Goal: Transaction & Acquisition: Purchase product/service

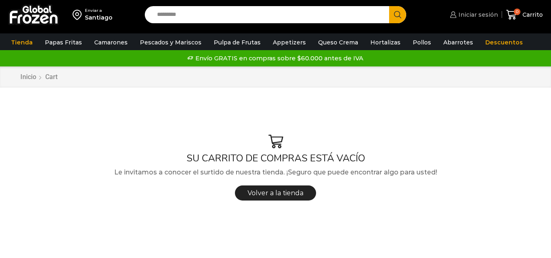
click at [466, 18] on span "Iniciar sesión" at bounding box center [477, 15] width 42 height 8
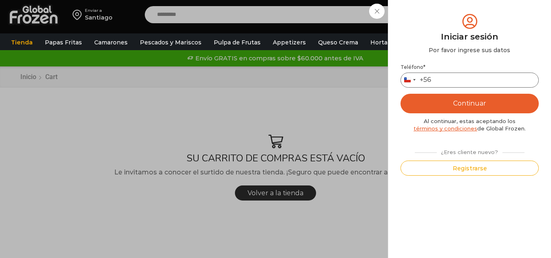
click at [448, 84] on input "Teléfono *" at bounding box center [469, 80] width 138 height 15
type input "*********"
click at [485, 100] on button "Continuar" at bounding box center [469, 104] width 138 height 20
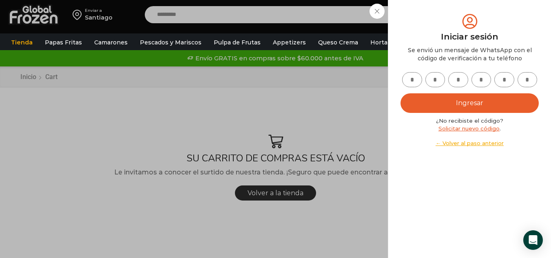
click at [408, 80] on input "text" at bounding box center [412, 79] width 20 height 15
type input "*"
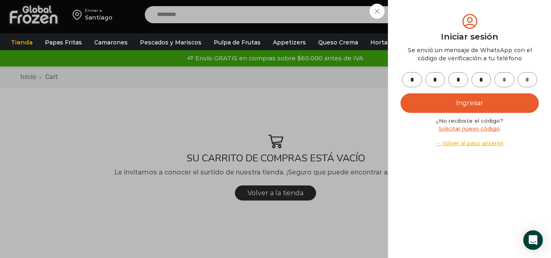
type input "*"
click at [447, 104] on button "Ingresar" at bounding box center [469, 103] width 138 height 20
click at [459, 106] on button "Ingresar" at bounding box center [469, 103] width 138 height 20
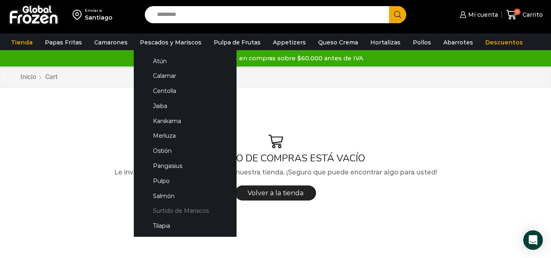
click at [187, 215] on link "Surtido de Mariscos" at bounding box center [185, 210] width 86 height 15
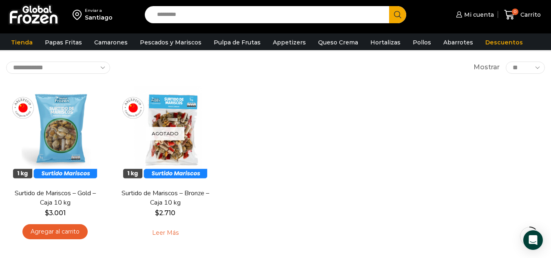
scroll to position [41, 0]
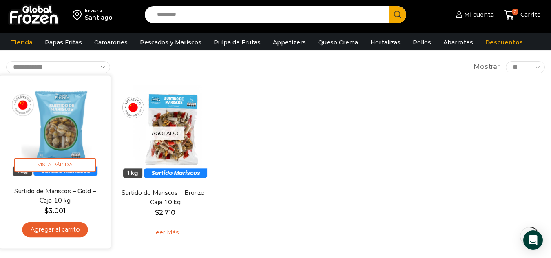
click at [49, 225] on link "Agregar al carrito" at bounding box center [55, 229] width 66 height 15
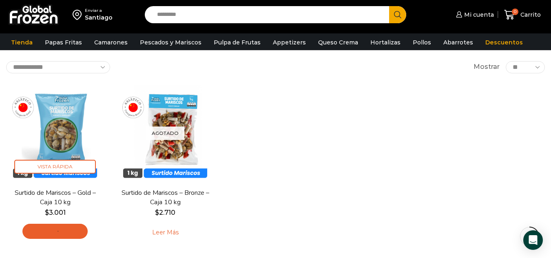
scroll to position [82, 0]
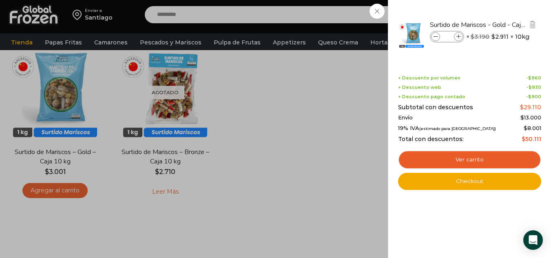
click at [459, 37] on icon at bounding box center [458, 37] width 4 height 4
type input "*"
click at [460, 40] on span at bounding box center [458, 36] width 9 height 9
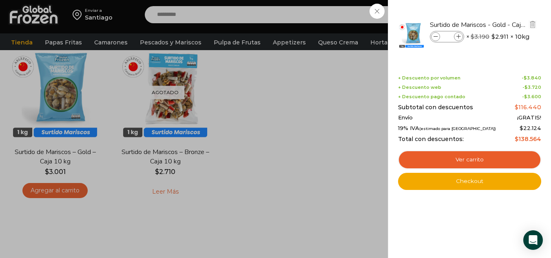
type input "*"
click at [502, 24] on div "5 Carrito 5 5 Shopping Cart *" at bounding box center [522, 14] width 41 height 19
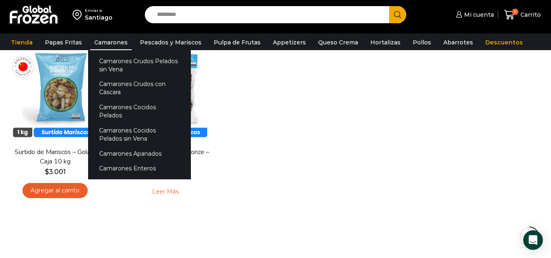
click at [116, 46] on link "Camarones" at bounding box center [111, 42] width 42 height 15
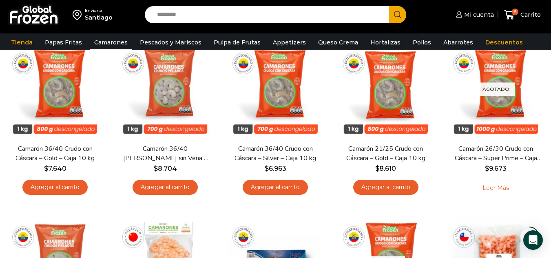
scroll to position [448, 0]
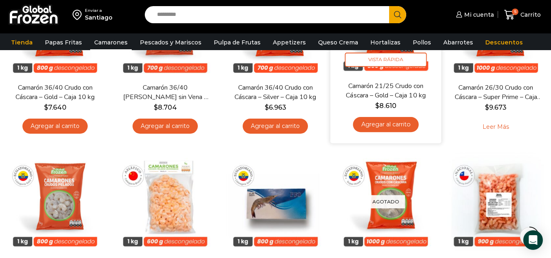
click at [383, 125] on link "Agregar al carrito" at bounding box center [386, 124] width 66 height 15
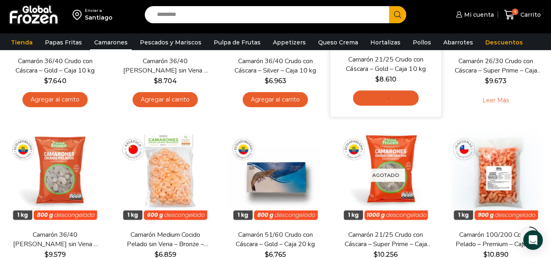
scroll to position [530, 0]
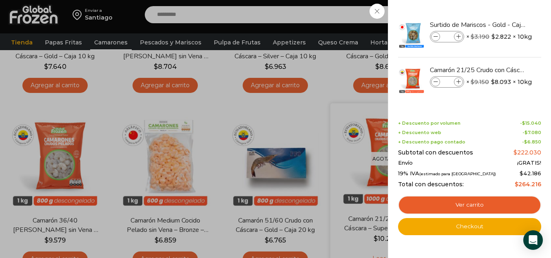
click at [502, 24] on div "6 Carrito 6 6 Shopping Cart *" at bounding box center [522, 14] width 41 height 19
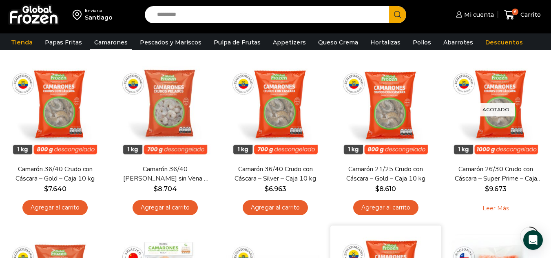
scroll to position [448, 0]
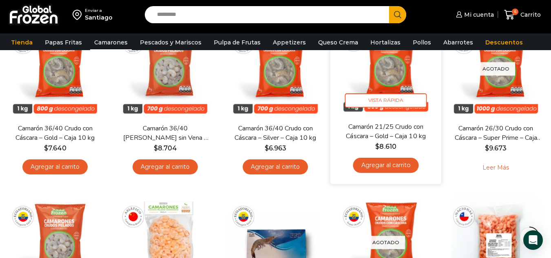
click at [400, 167] on link "Agregar al carrito" at bounding box center [386, 165] width 66 height 15
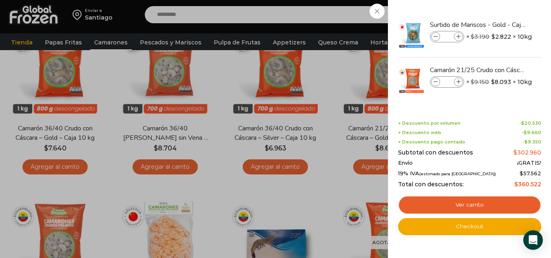
drag, startPoint x: 328, startPoint y: 194, endPoint x: 331, endPoint y: 187, distance: 7.0
click at [502, 24] on div "7 Carrito 7 7 Shopping Cart *" at bounding box center [522, 14] width 41 height 19
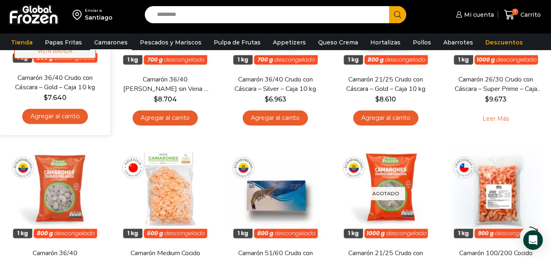
scroll to position [489, 0]
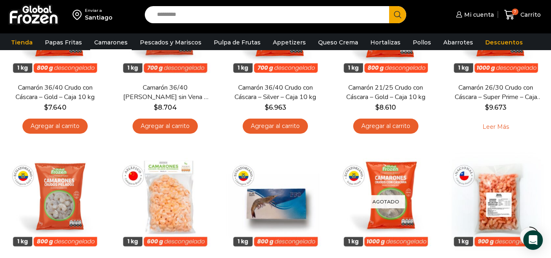
click at [198, 20] on input "Search input" at bounding box center [269, 14] width 232 height 17
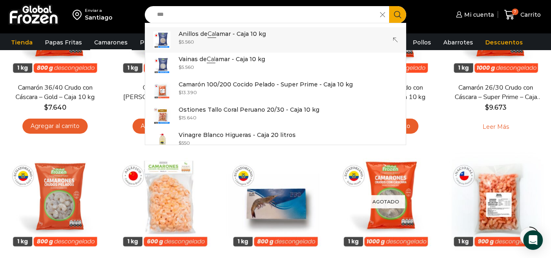
click at [166, 42] on img at bounding box center [161, 39] width 17 height 17
type input "**********"
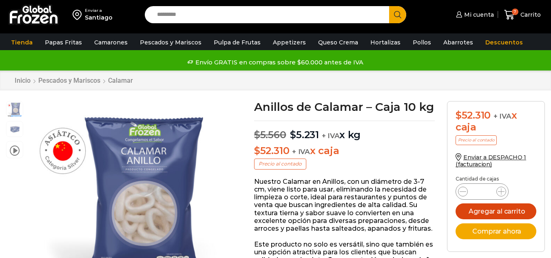
click at [506, 213] on button "Agregar al carrito" at bounding box center [495, 211] width 81 height 16
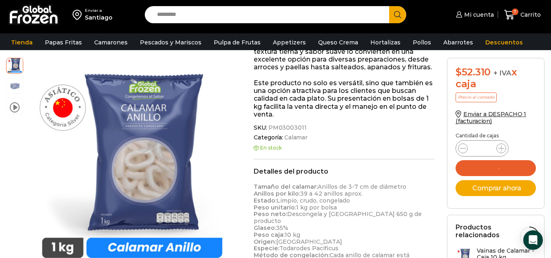
scroll to position [204, 0]
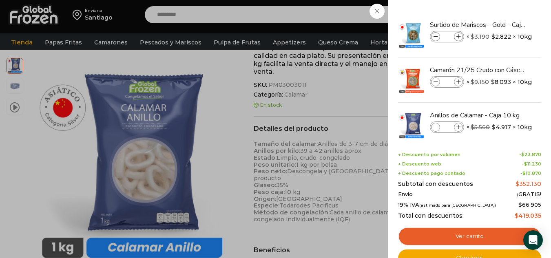
click at [502, 24] on div "8 [GEOGRAPHIC_DATA] 8 8 Shopping Cart *" at bounding box center [522, 14] width 41 height 19
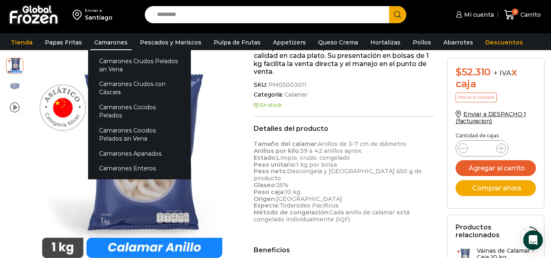
click at [94, 37] on link "Camarones" at bounding box center [111, 42] width 42 height 15
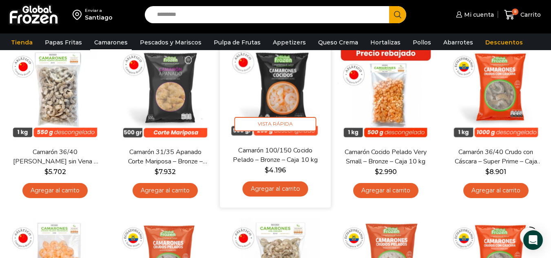
click at [287, 198] on div "Camarón 100/150 Cocido Pelado – Bronze – Caja 10 kg $ 4.196 Agregar al carrito" at bounding box center [275, 174] width 99 height 56
click at [286, 190] on link "Agregar al carrito" at bounding box center [276, 188] width 66 height 15
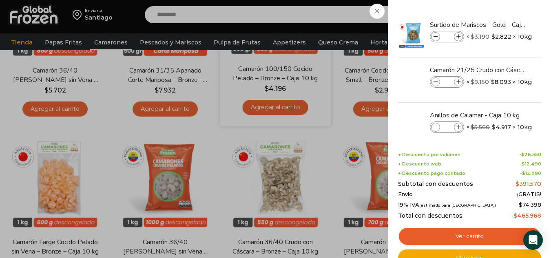
scroll to position [204, 0]
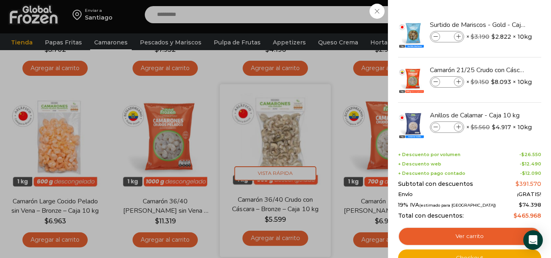
click at [502, 24] on div "9 Carrito 9 9 Shopping Cart *" at bounding box center [522, 14] width 41 height 19
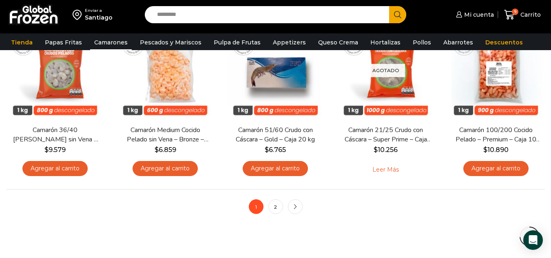
scroll to position [611, 0]
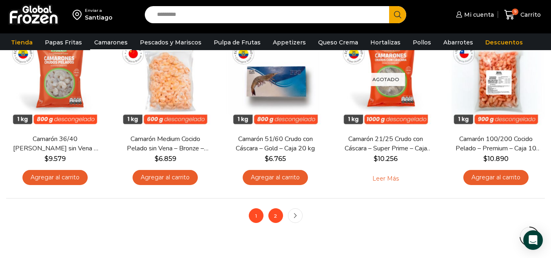
click at [282, 218] on link "2" at bounding box center [275, 215] width 15 height 15
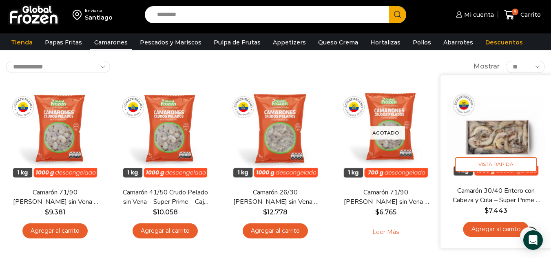
scroll to position [41, 0]
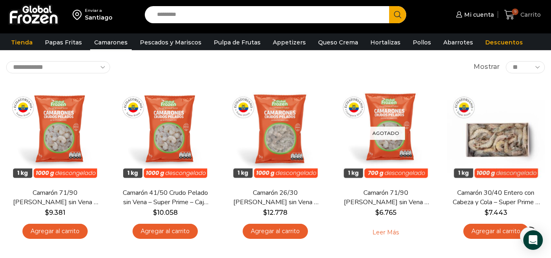
click at [514, 15] on span "9" at bounding box center [515, 12] width 7 height 7
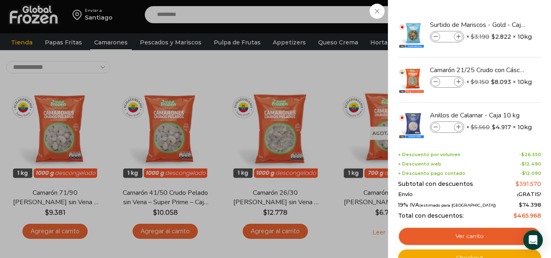
drag, startPoint x: 330, startPoint y: 50, endPoint x: 312, endPoint y: 12, distance: 41.6
click at [502, 24] on div "9 Carrito 9 9 Shopping Cart * $" at bounding box center [522, 14] width 41 height 19
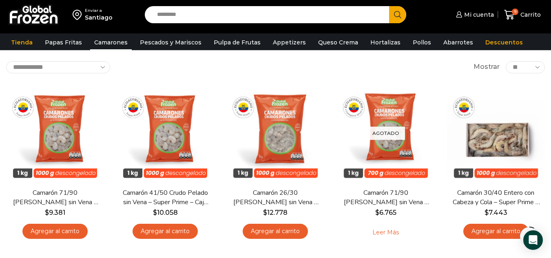
click at [305, 11] on input "Search input" at bounding box center [269, 14] width 232 height 17
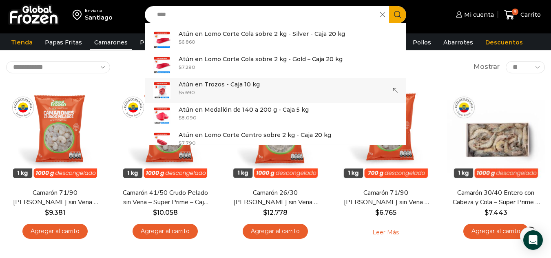
click at [200, 86] on p "Atún en Trozos - Caja 10 kg" at bounding box center [219, 84] width 81 height 9
type input "**********"
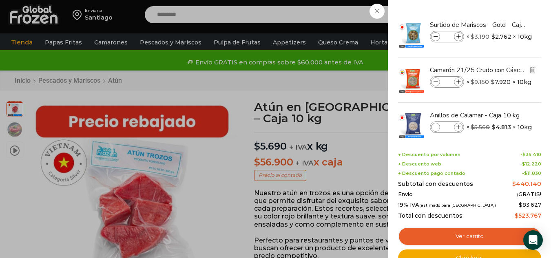
click at [459, 84] on icon at bounding box center [458, 82] width 4 height 4
type input "*"
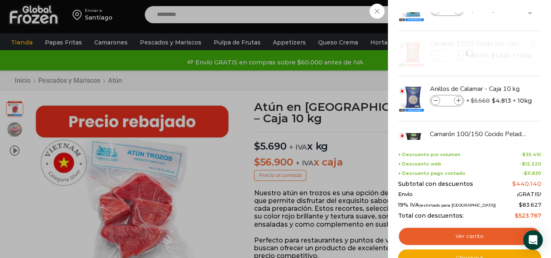
scroll to position [41, 0]
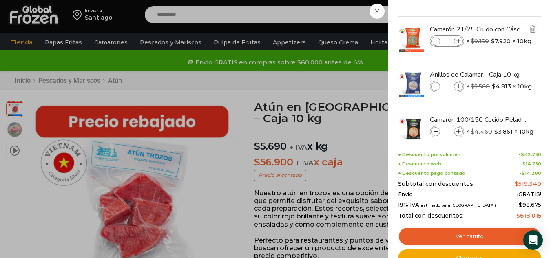
click at [459, 43] on icon at bounding box center [458, 41] width 4 height 4
type input "*"
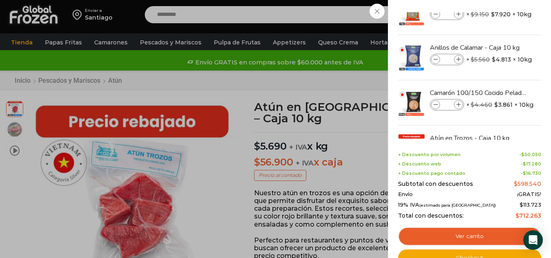
scroll to position [82, 0]
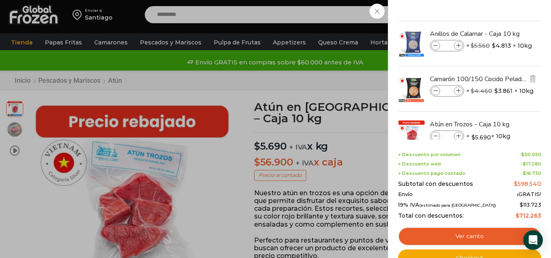
click at [462, 90] on span at bounding box center [458, 90] width 9 height 9
type input "*"
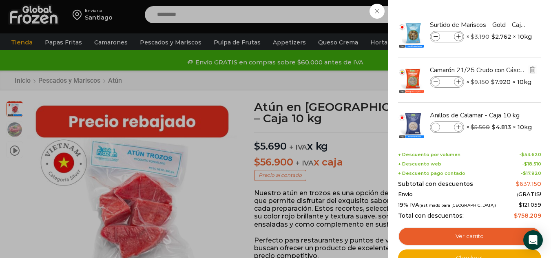
scroll to position [41, 0]
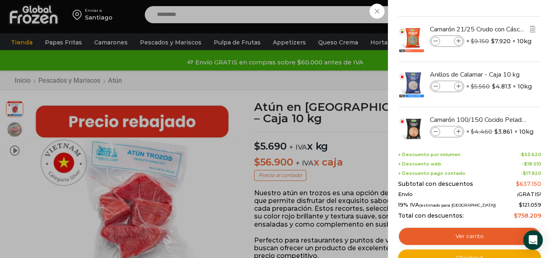
click at [436, 43] on span at bounding box center [435, 41] width 9 height 9
type input "*"
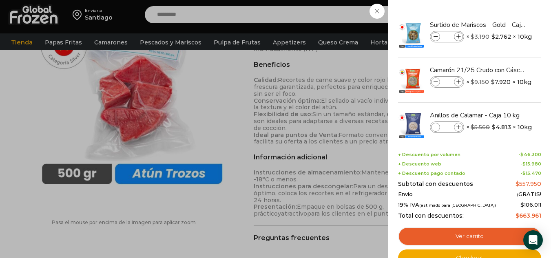
scroll to position [367, 0]
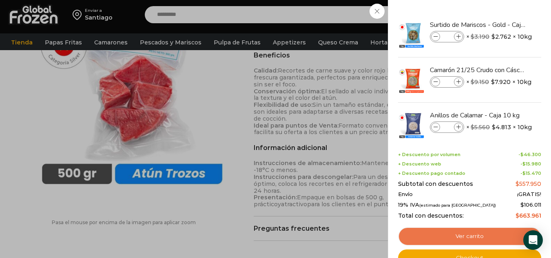
click at [487, 237] on link "Ver carrito" at bounding box center [469, 236] width 143 height 19
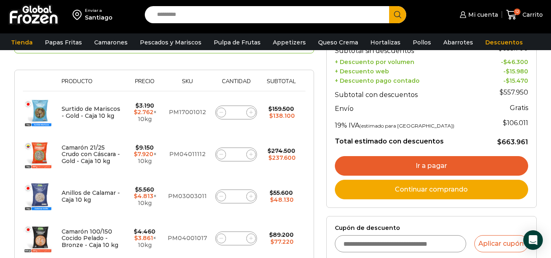
scroll to position [122, 0]
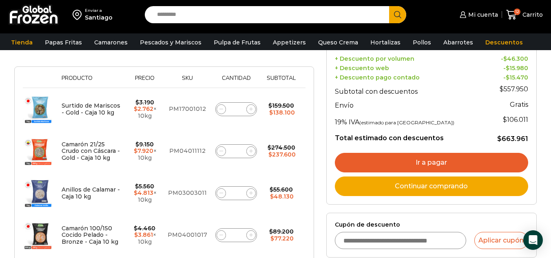
drag, startPoint x: 220, startPoint y: 154, endPoint x: 237, endPoint y: 150, distance: 18.1
click at [221, 151] on span at bounding box center [221, 151] width 10 height 10
type input "*"
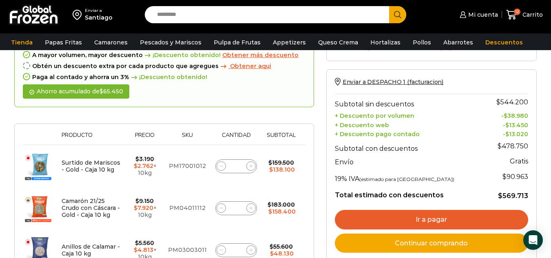
scroll to position [168, 0]
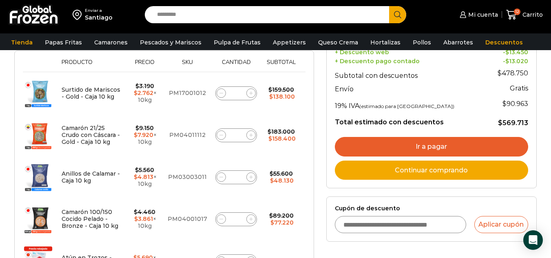
click at [248, 138] on span at bounding box center [251, 135] width 10 height 10
type input "*"
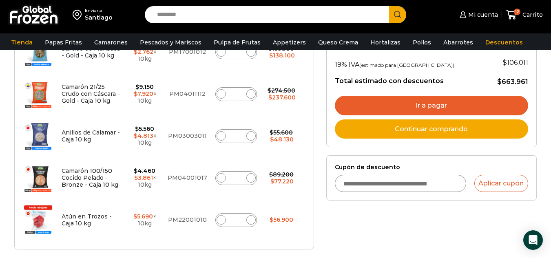
scroll to position [209, 0]
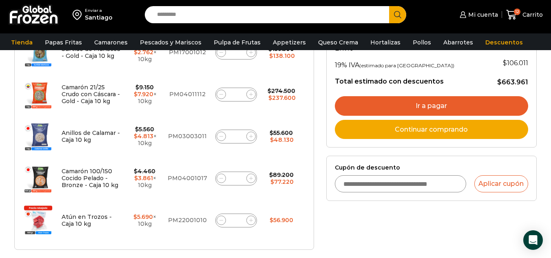
click at [252, 221] on icon at bounding box center [251, 220] width 4 height 4
type input "*"
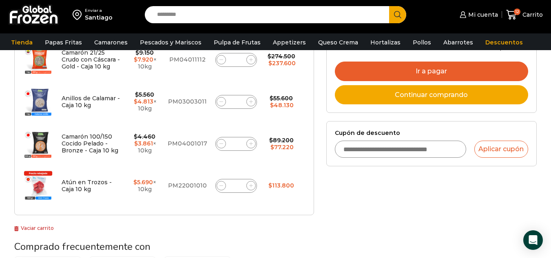
scroll to position [250, 0]
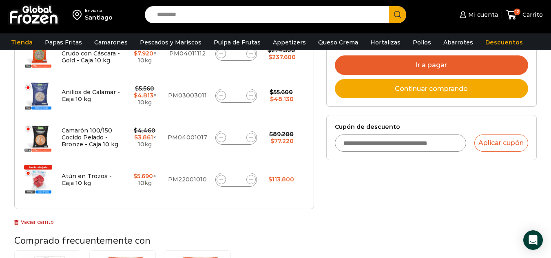
click at [221, 183] on span at bounding box center [221, 180] width 10 height 10
type input "*"
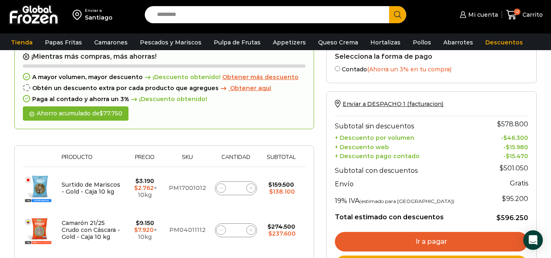
scroll to position [87, 0]
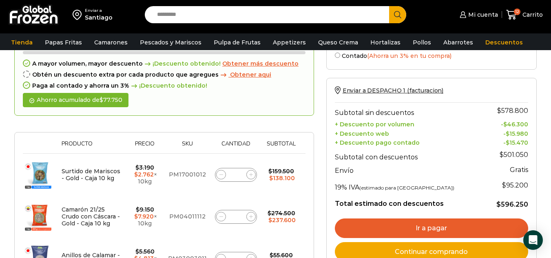
click at [224, 219] on span at bounding box center [221, 217] width 10 height 10
type input "*"
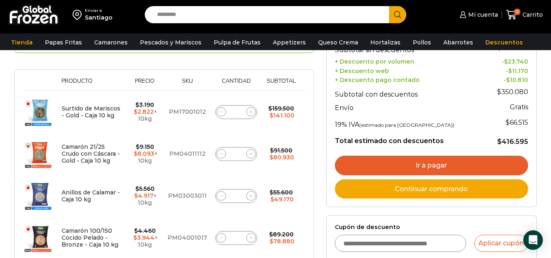
scroll to position [168, 0]
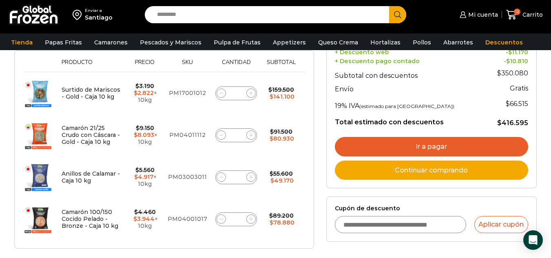
click at [222, 137] on span at bounding box center [221, 135] width 10 height 10
type input "*"
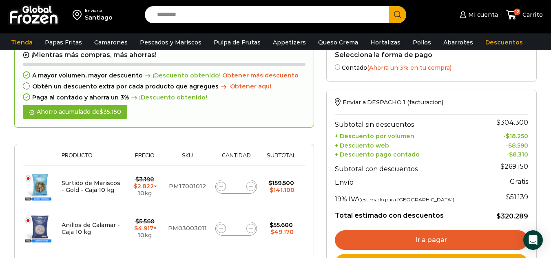
scroll to position [87, 0]
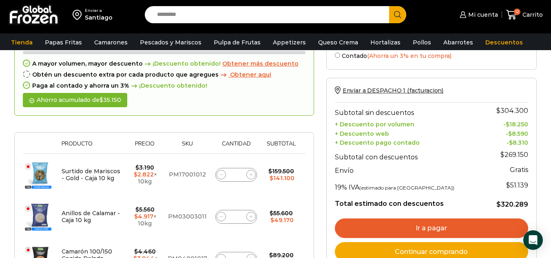
click at [255, 176] on span at bounding box center [251, 175] width 10 height 10
type input "*"
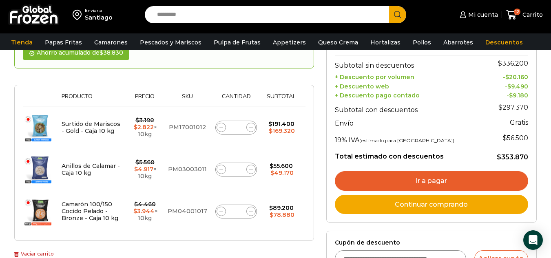
scroll to position [128, 0]
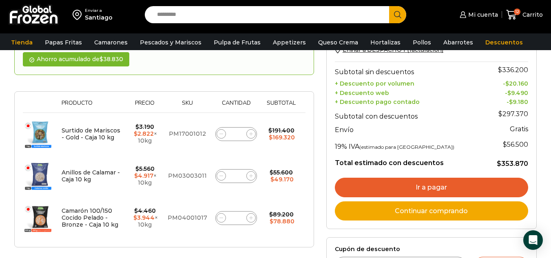
click at [502, 184] on link "Ir a pagar" at bounding box center [431, 188] width 193 height 20
click at [427, 187] on link "Ir a pagar" at bounding box center [431, 188] width 193 height 20
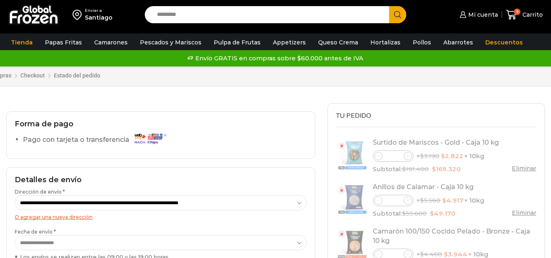
select select "*"
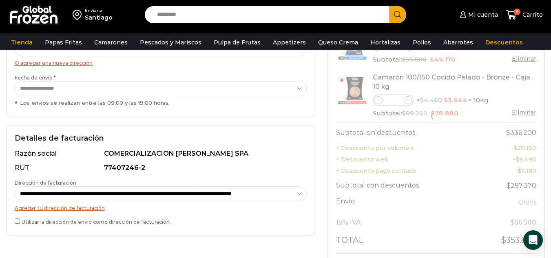
scroll to position [163, 0]
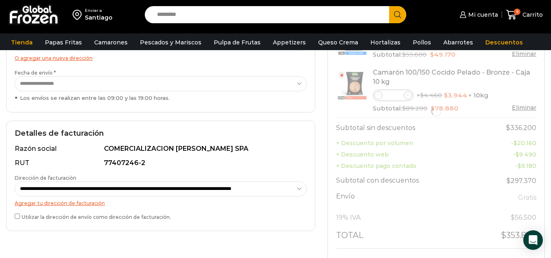
drag, startPoint x: 21, startPoint y: 219, endPoint x: 31, endPoint y: 223, distance: 10.4
click at [20, 219] on label "Utilizar la dirección de envío como dirección de facturación." at bounding box center [161, 216] width 292 height 9
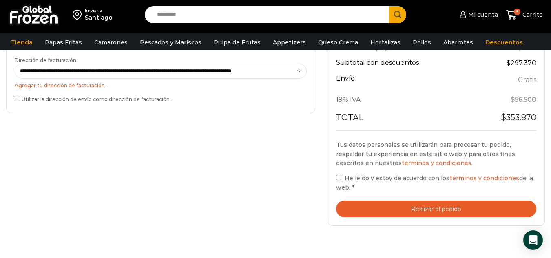
scroll to position [285, 0]
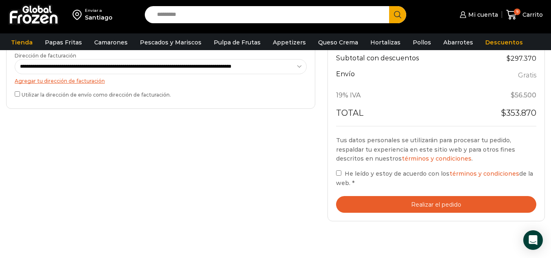
click at [332, 175] on div "Tu pedido Product Surtido de Mariscos - Gold - Caja 10 kg Surtido de Mariscos -…" at bounding box center [435, 21] width 217 height 399
click at [342, 176] on label "He leído y estoy de acuerdo con los términos y condiciones de la web. *" at bounding box center [436, 178] width 200 height 19
click at [423, 202] on button "Realizar el pedido" at bounding box center [436, 204] width 200 height 17
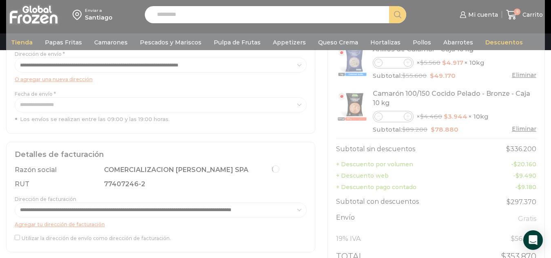
scroll to position [122, 0]
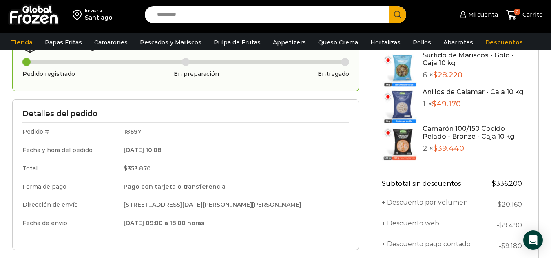
scroll to position [41, 0]
